Goal: Information Seeking & Learning: Find specific fact

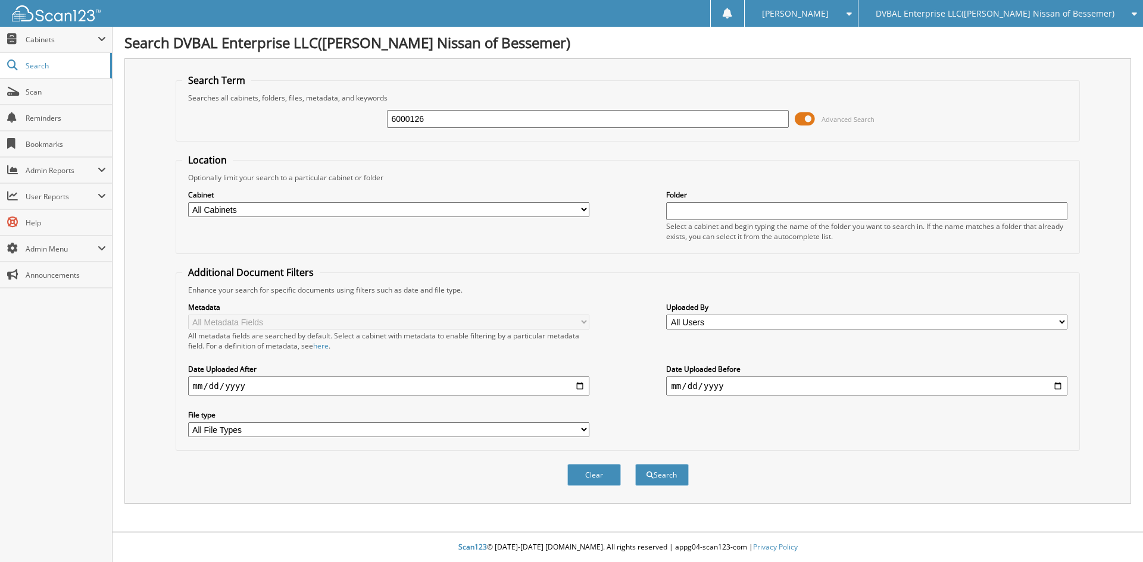
type input "6000126"
click at [635, 464] on button "Search" at bounding box center [662, 475] width 54 height 22
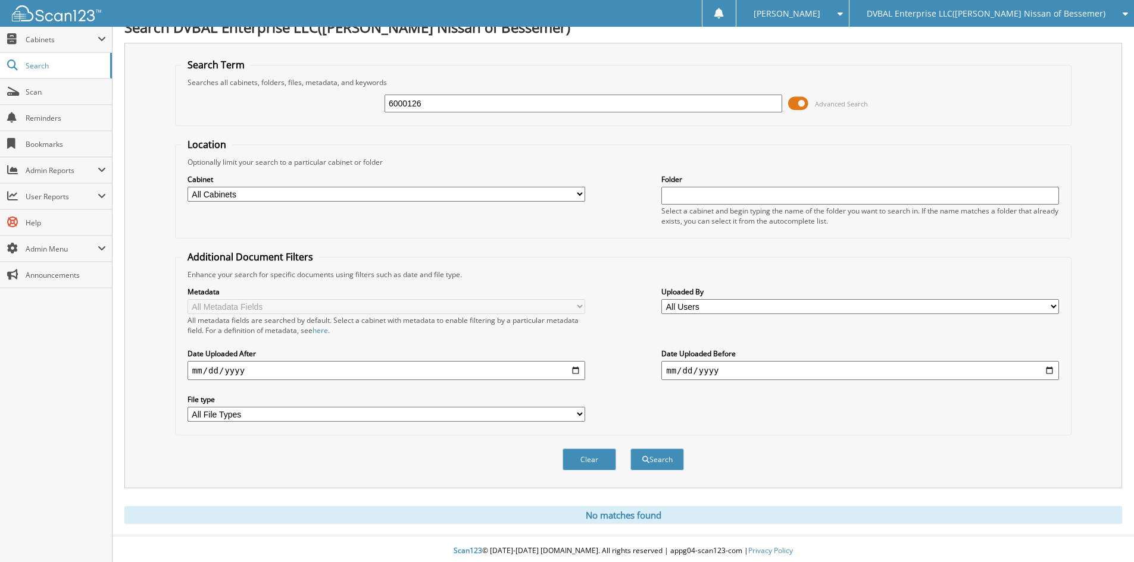
scroll to position [20, 0]
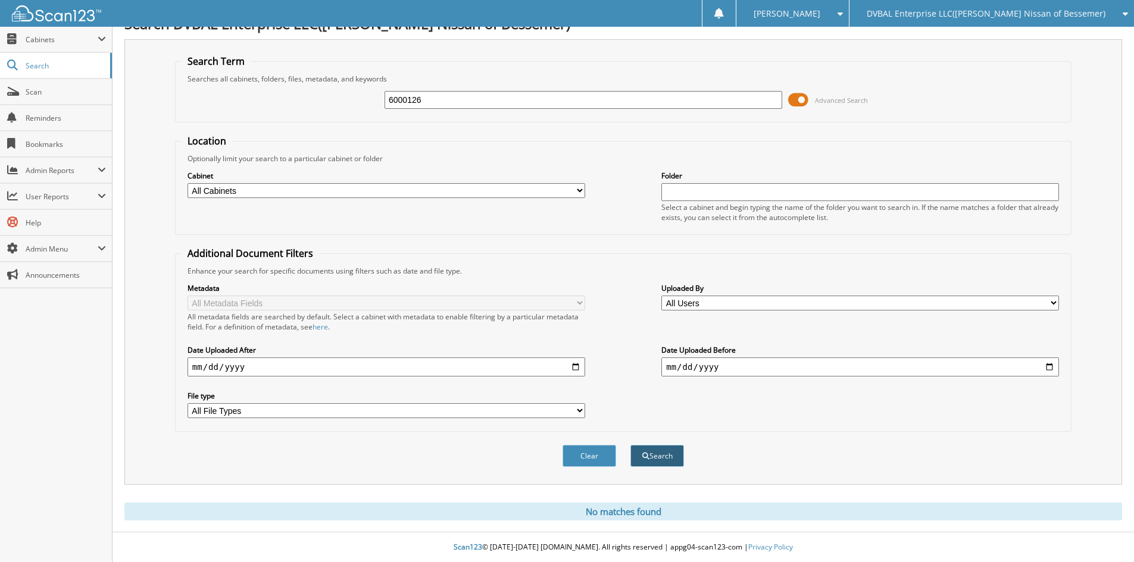
click at [651, 454] on button "Search" at bounding box center [657, 456] width 54 height 22
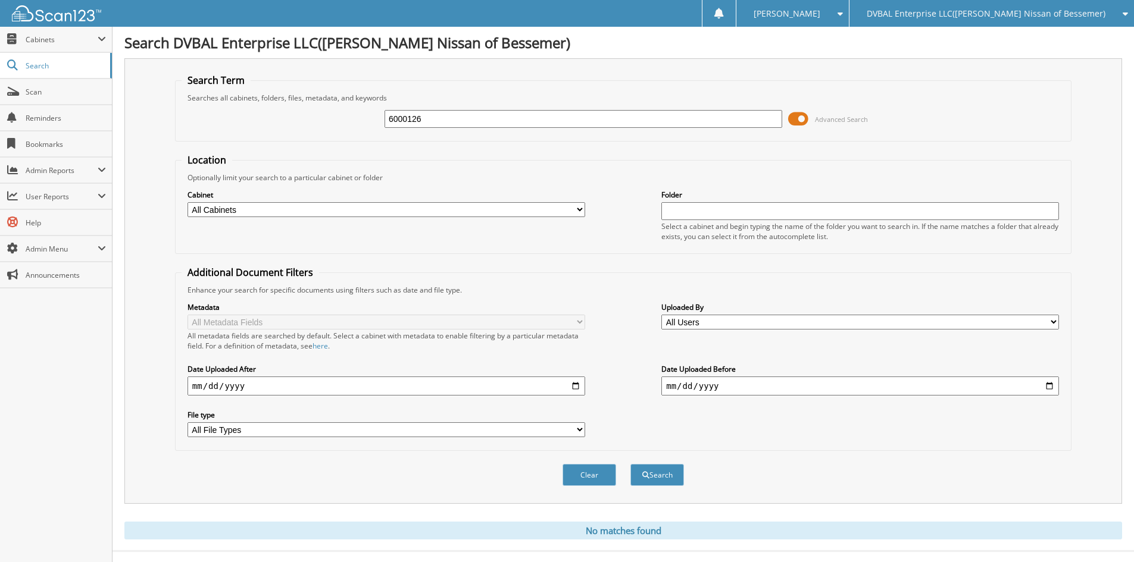
scroll to position [20, 0]
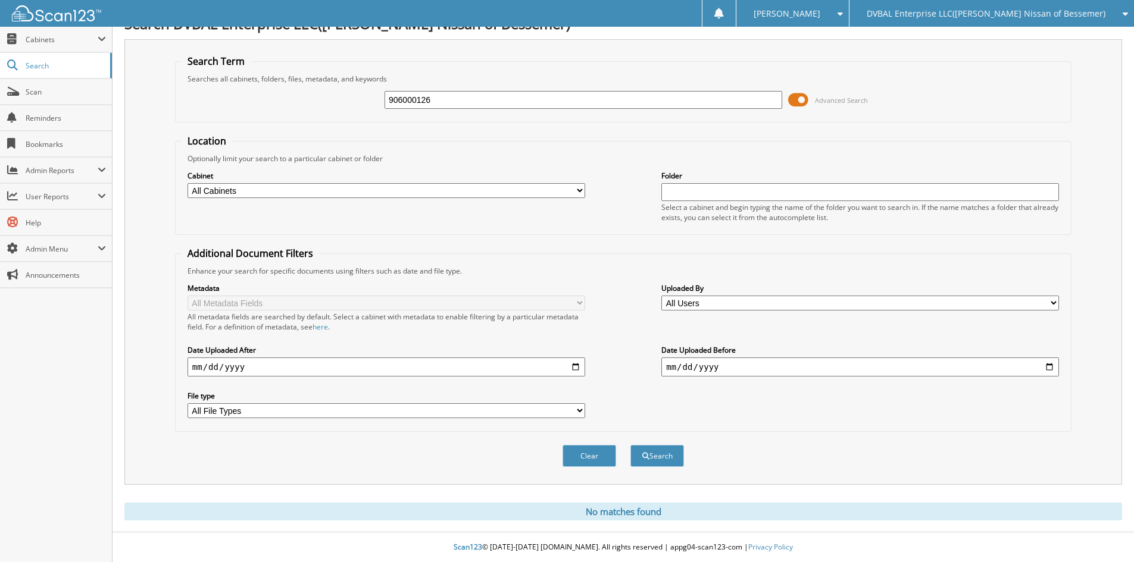
type input "906000126"
